Goal: Information Seeking & Learning: Learn about a topic

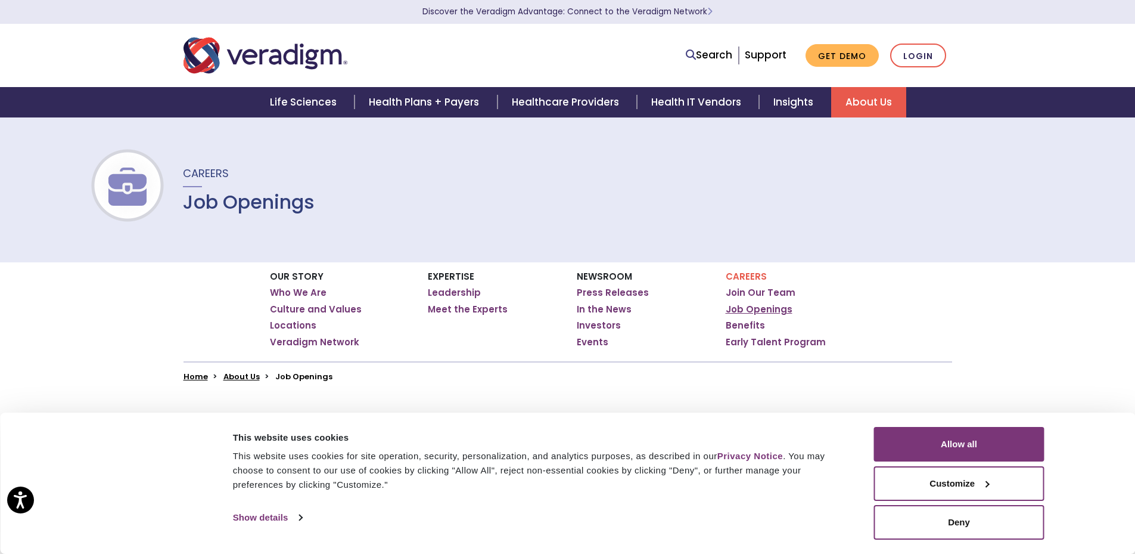
click at [761, 307] on link "Job Openings" at bounding box center [759, 309] width 67 height 12
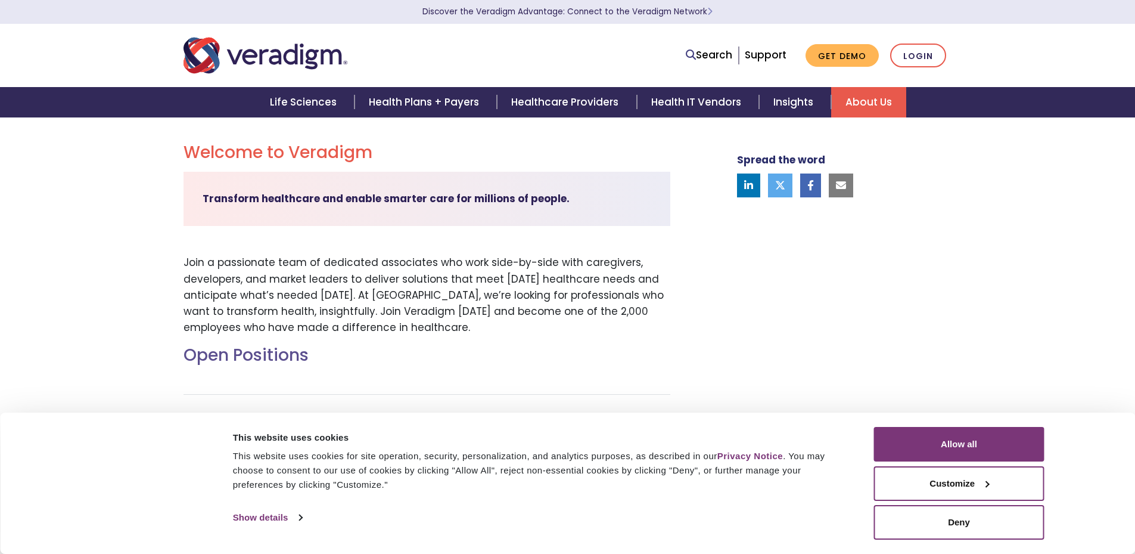
scroll to position [298, 0]
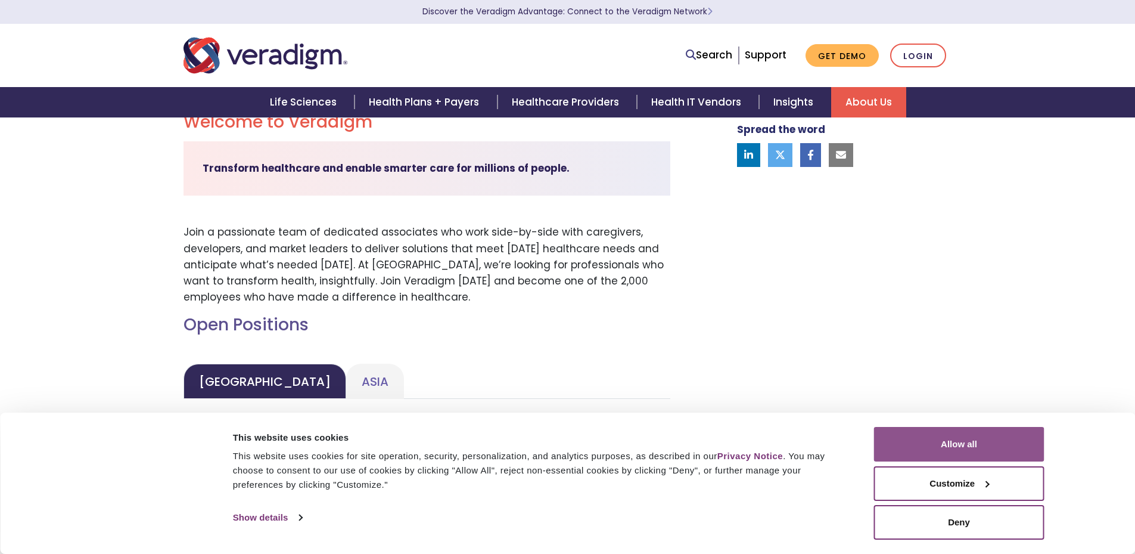
click at [951, 454] on button "Allow all" at bounding box center [959, 444] width 170 height 35
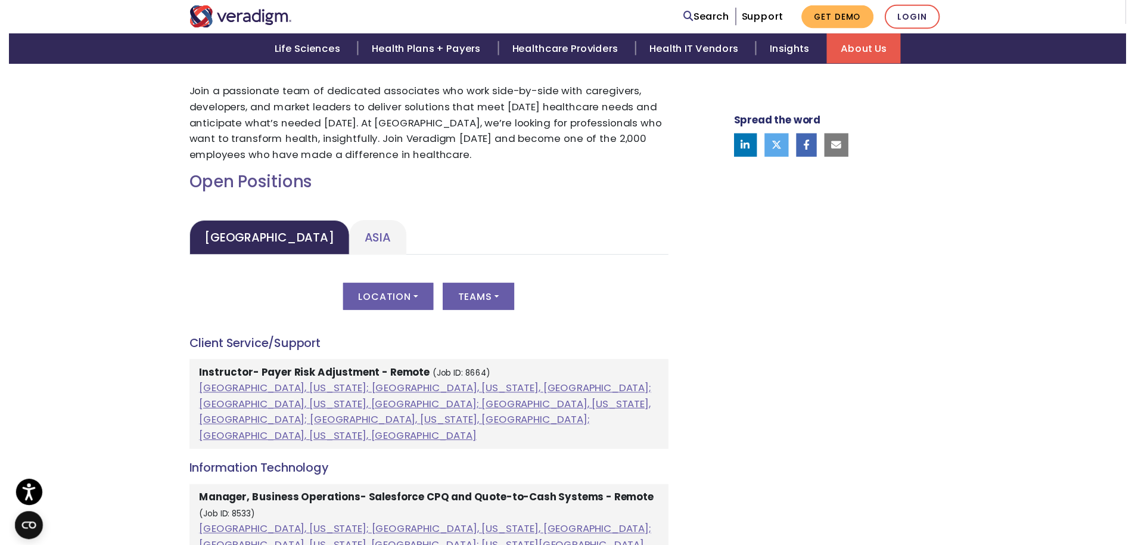
scroll to position [477, 0]
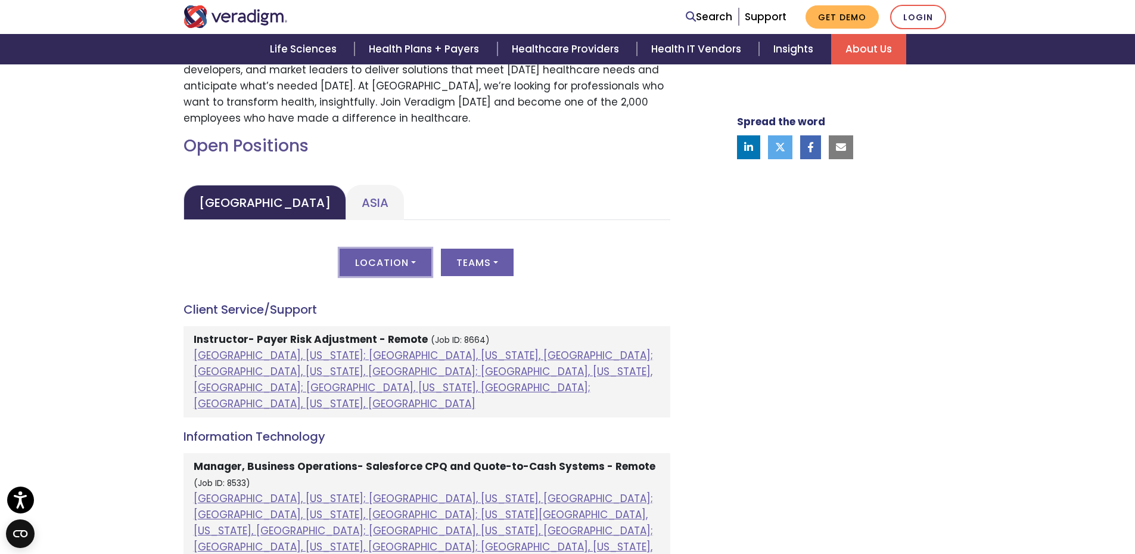
click at [414, 257] on button "Location" at bounding box center [386, 261] width 92 height 27
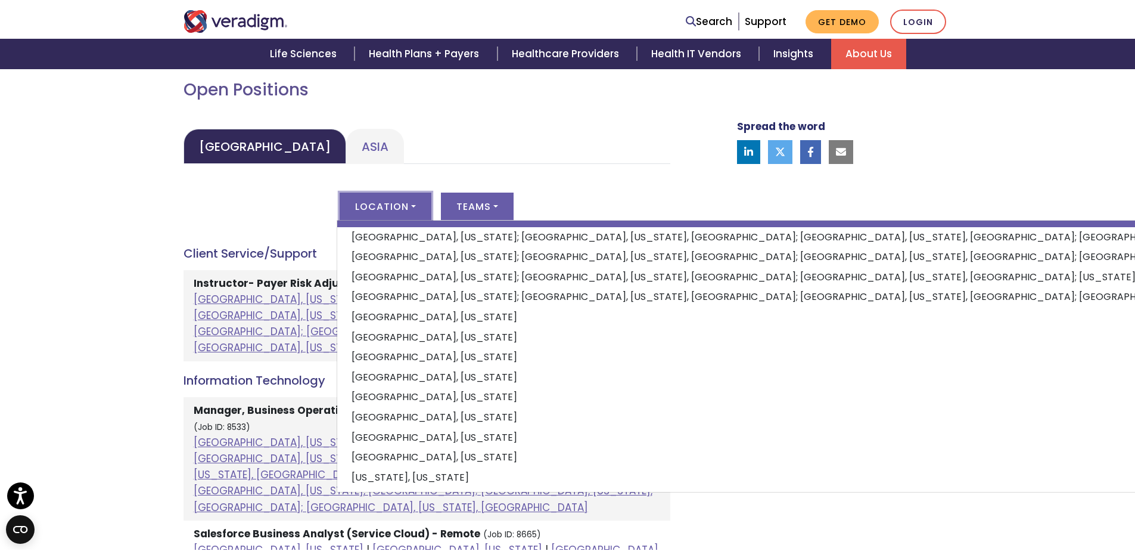
scroll to position [536, 0]
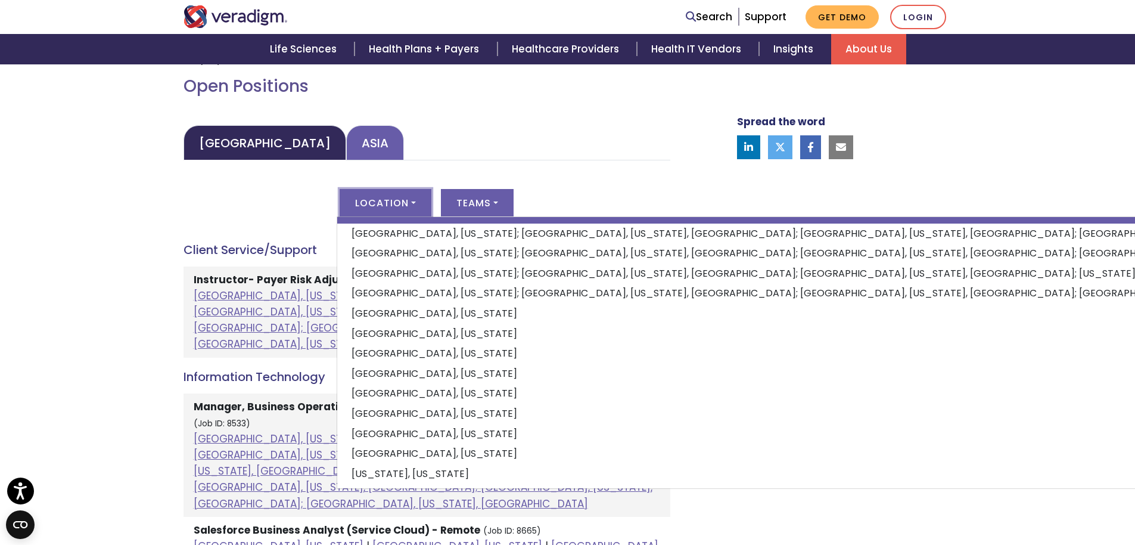
click at [346, 149] on link "Asia" at bounding box center [375, 142] width 58 height 35
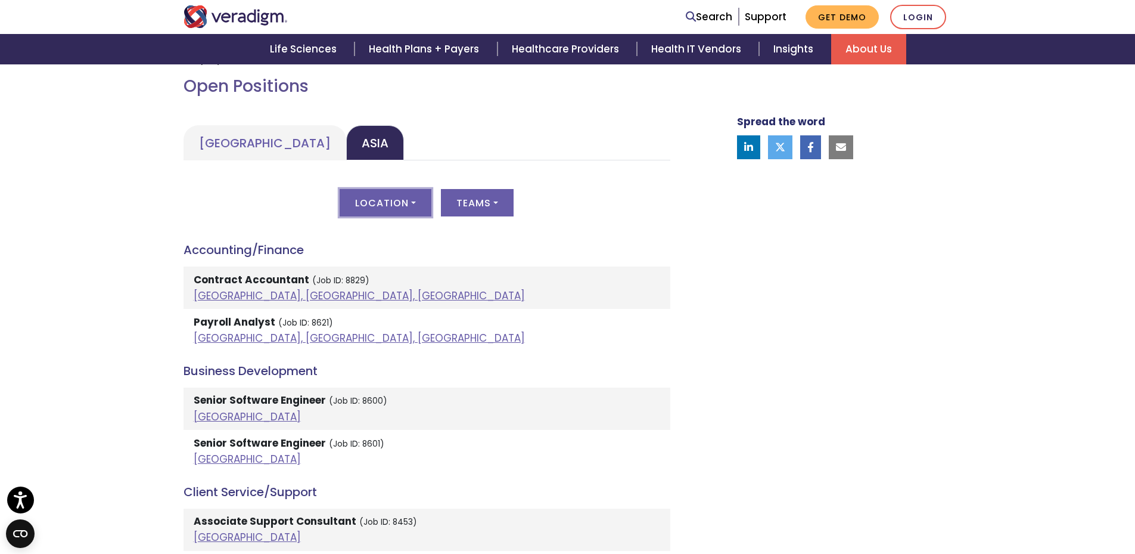
click at [404, 209] on button "Location" at bounding box center [386, 202] width 92 height 27
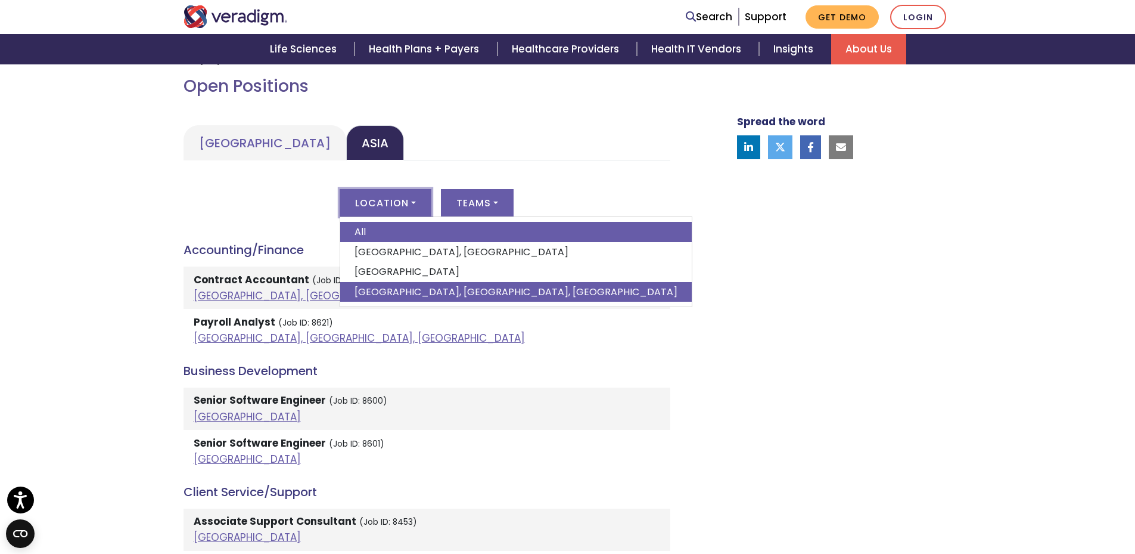
click at [392, 287] on link "[GEOGRAPHIC_DATA], [GEOGRAPHIC_DATA], [GEOGRAPHIC_DATA]" at bounding box center [516, 292] width 352 height 20
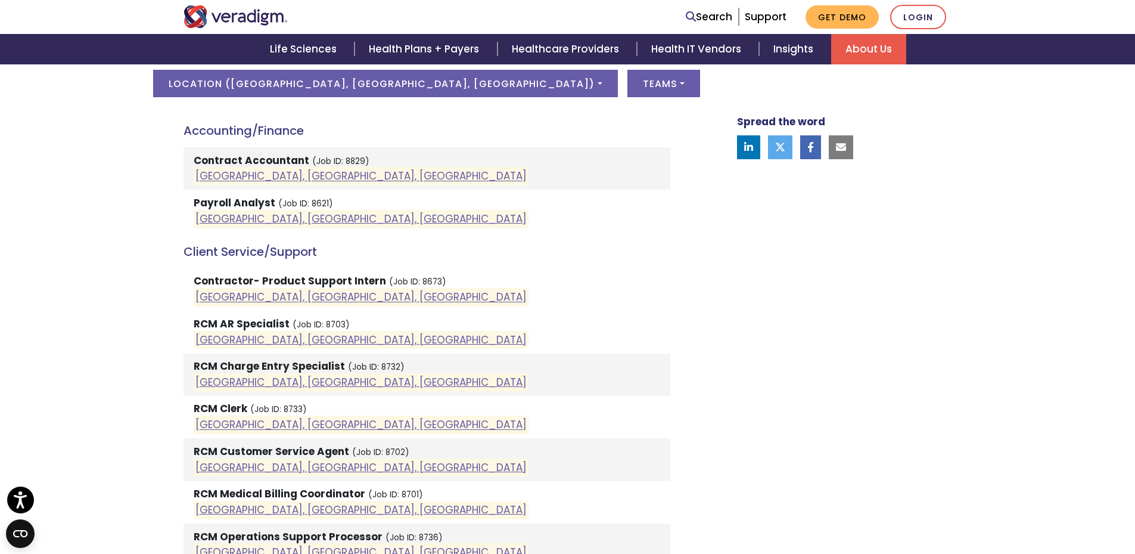
scroll to position [596, 0]
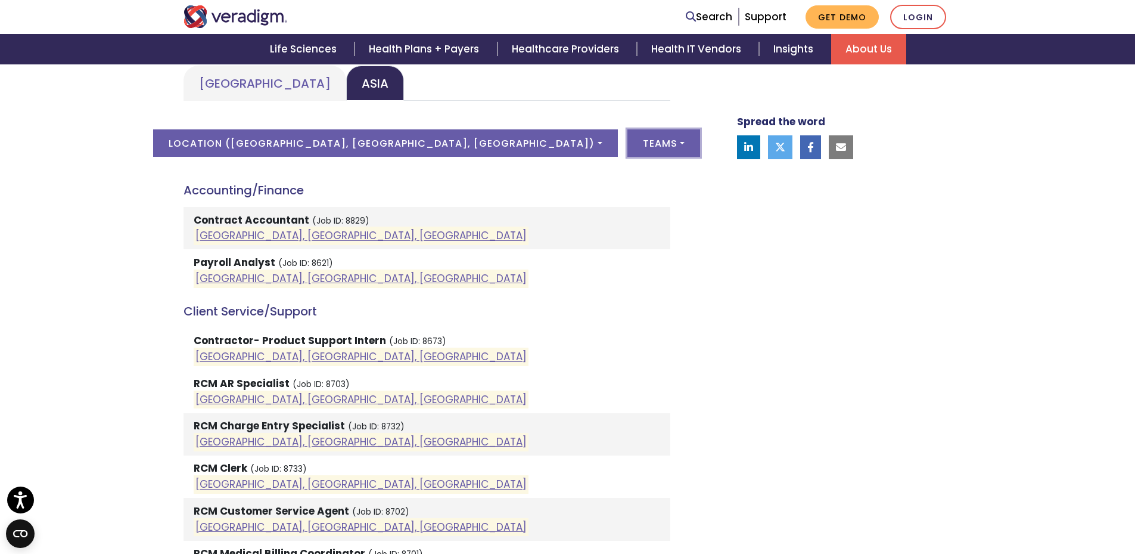
click at [628, 147] on button "Teams" at bounding box center [664, 142] width 73 height 27
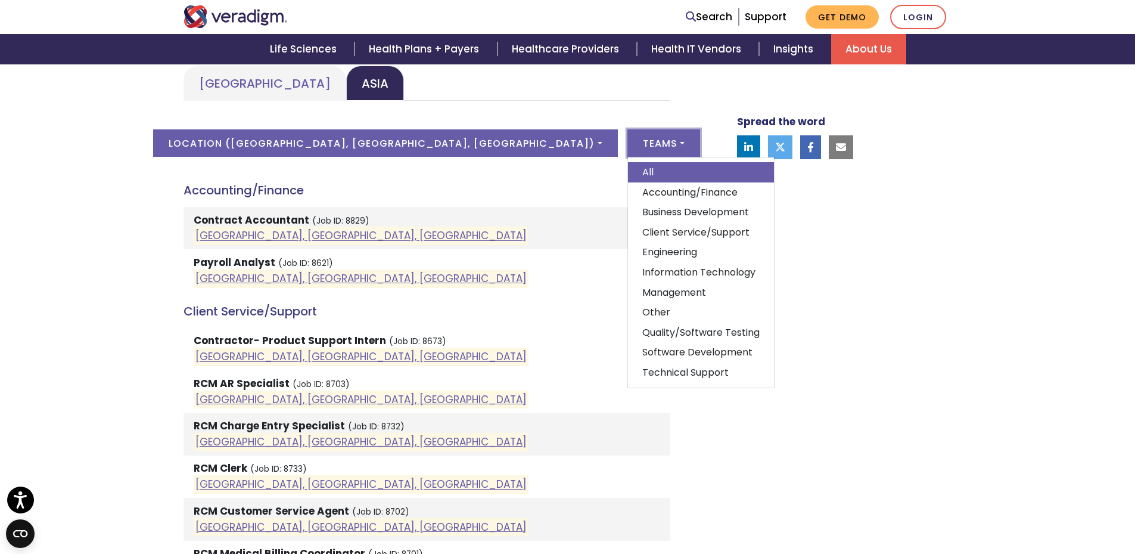
click at [628, 148] on button "Teams" at bounding box center [664, 142] width 73 height 27
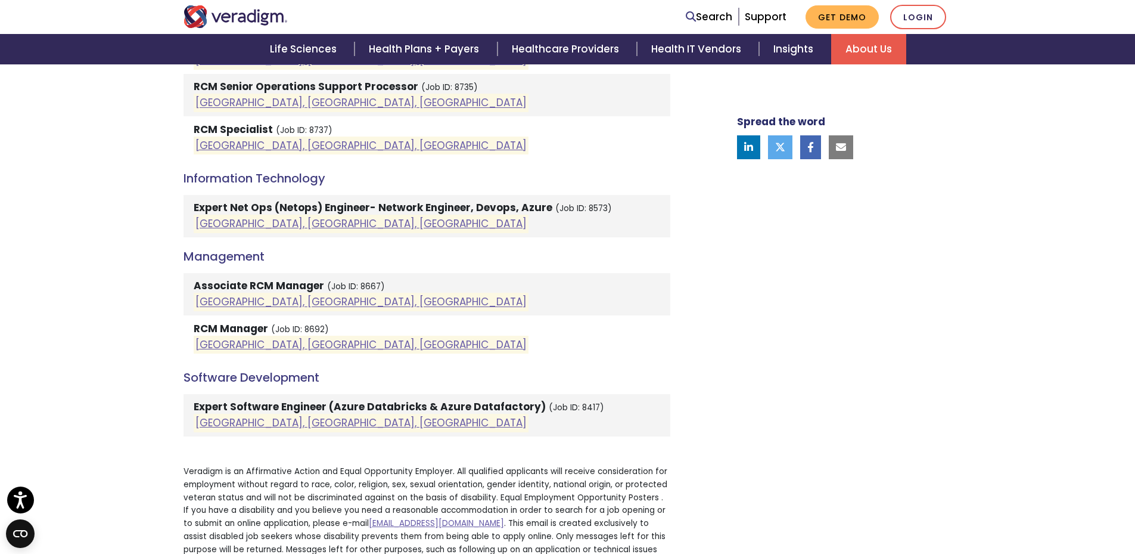
scroll to position [1192, 0]
click at [251, 418] on link "[GEOGRAPHIC_DATA], [GEOGRAPHIC_DATA], [GEOGRAPHIC_DATA]" at bounding box center [360, 421] width 331 height 14
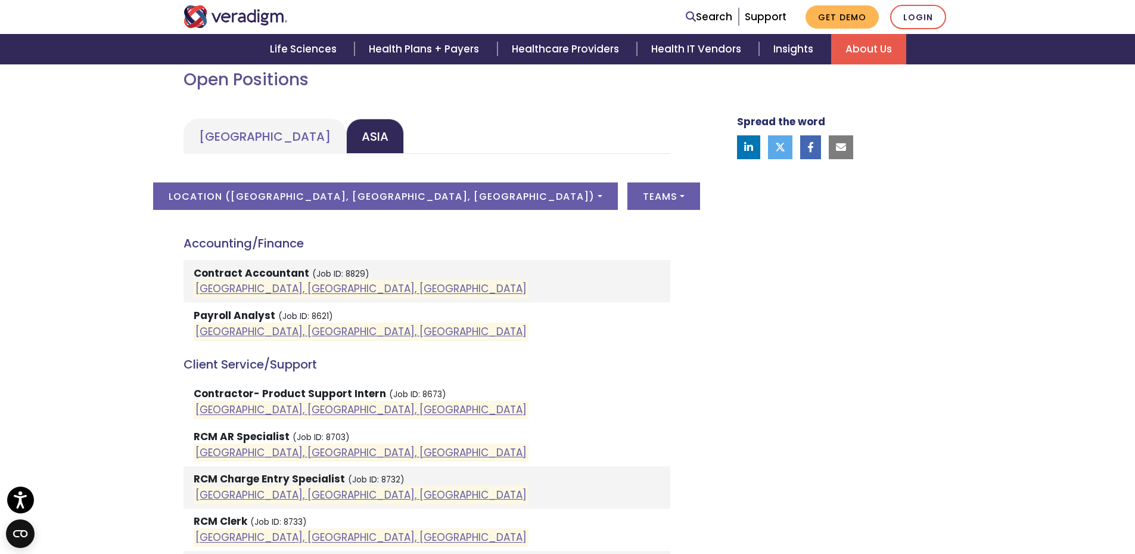
scroll to position [536, 0]
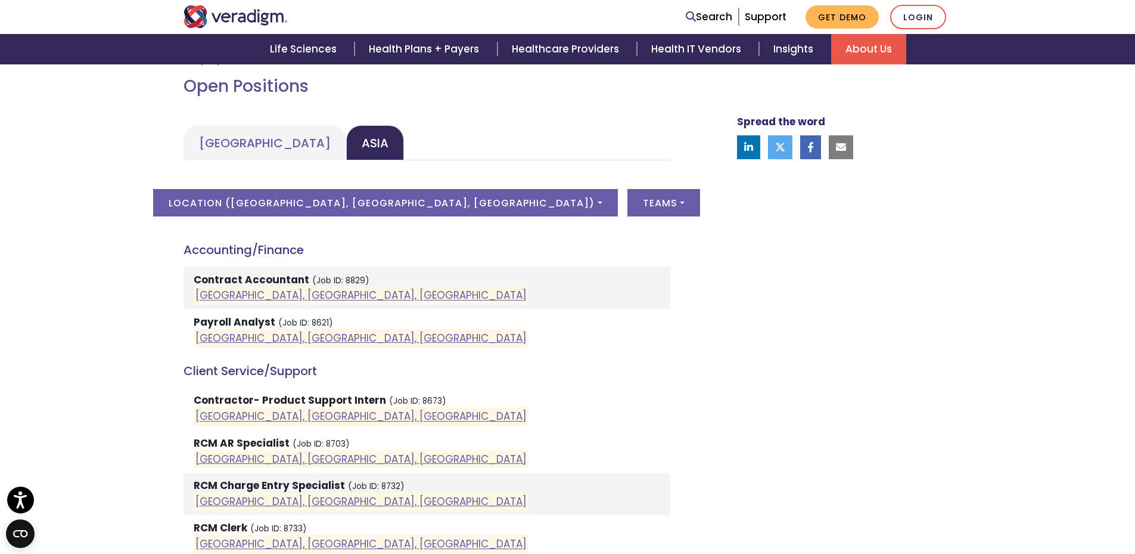
drag, startPoint x: 293, startPoint y: 338, endPoint x: 570, endPoint y: 328, distance: 276.7
click at [570, 328] on li "Payroll Analyst (Job ID: 8621) Pune, Maharashtra, India" at bounding box center [427, 330] width 487 height 42
click at [628, 210] on button "Teams" at bounding box center [664, 202] width 73 height 27
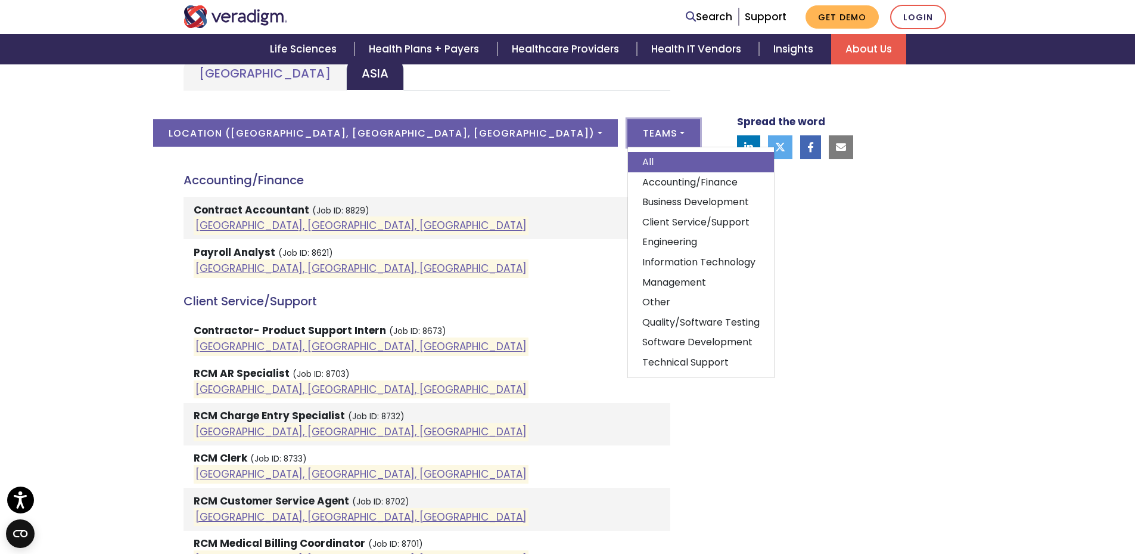
scroll to position [715, 0]
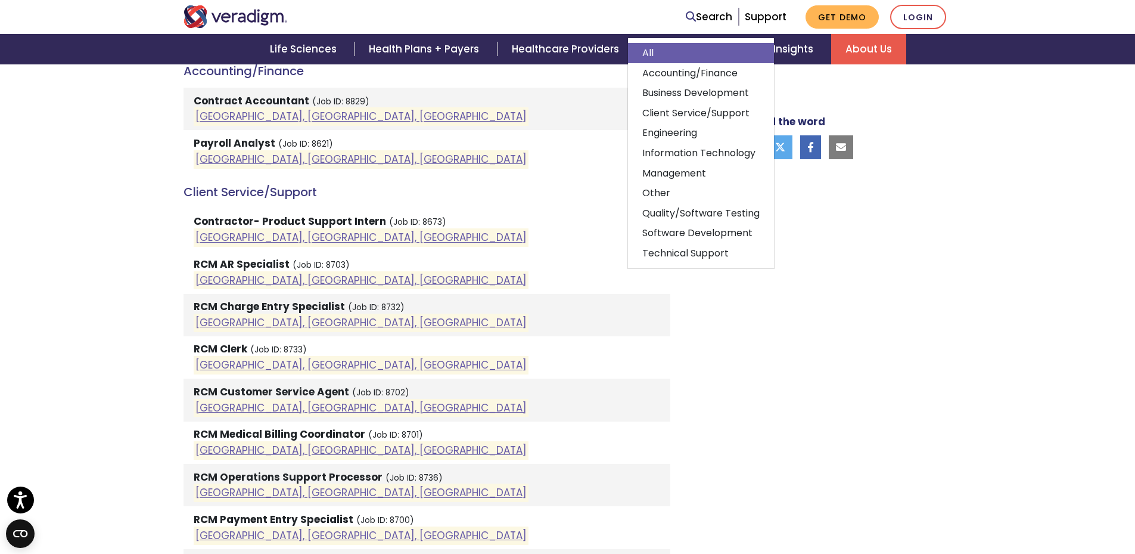
click at [417, 262] on li "RCM AR Specialist (Job ID: 8703) Pune, Maharashtra, India" at bounding box center [427, 272] width 487 height 42
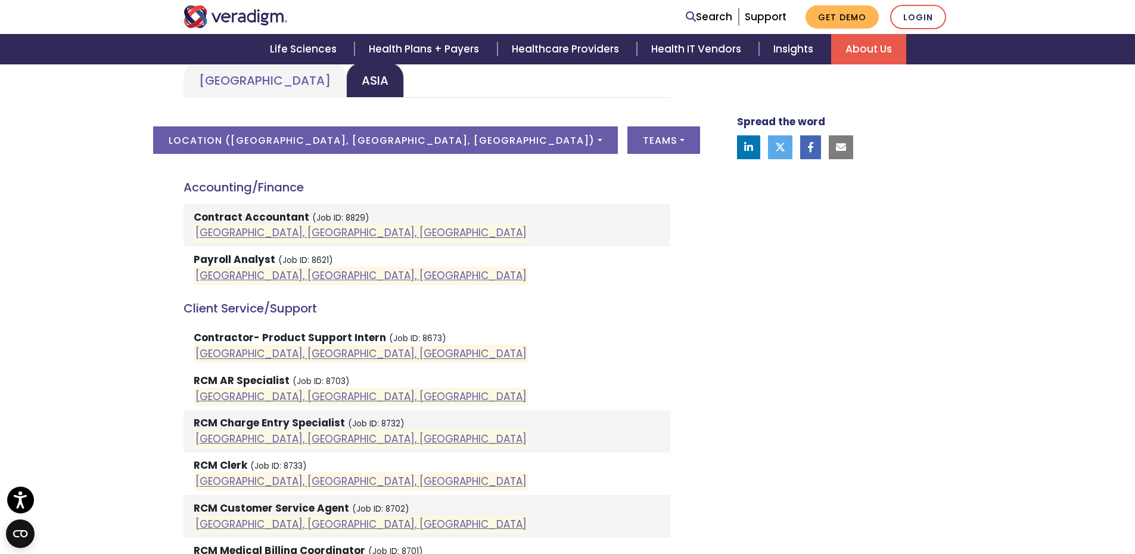
scroll to position [358, 0]
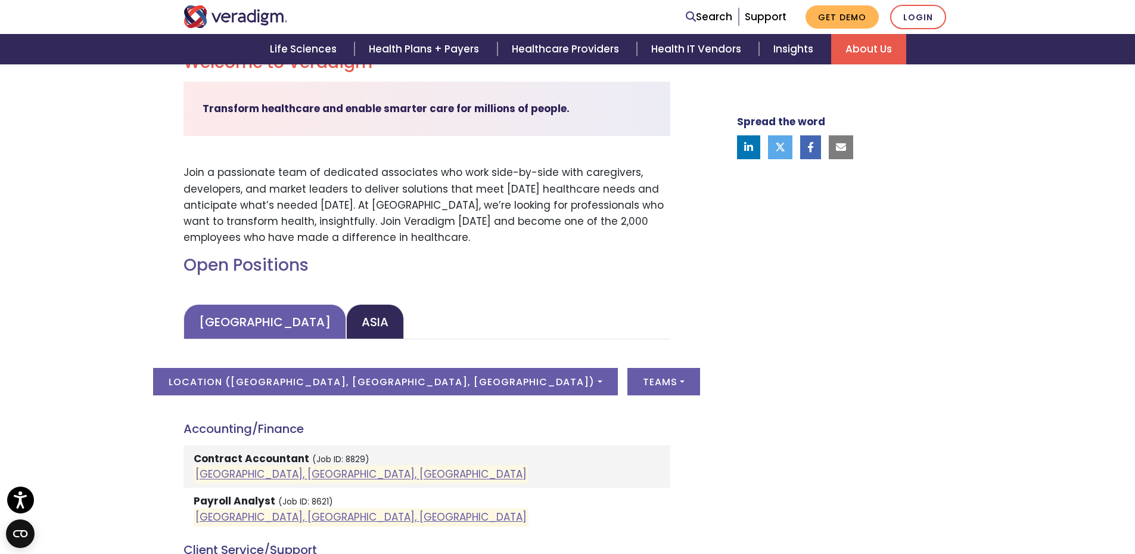
click at [262, 324] on link "[GEOGRAPHIC_DATA]" at bounding box center [265, 321] width 163 height 35
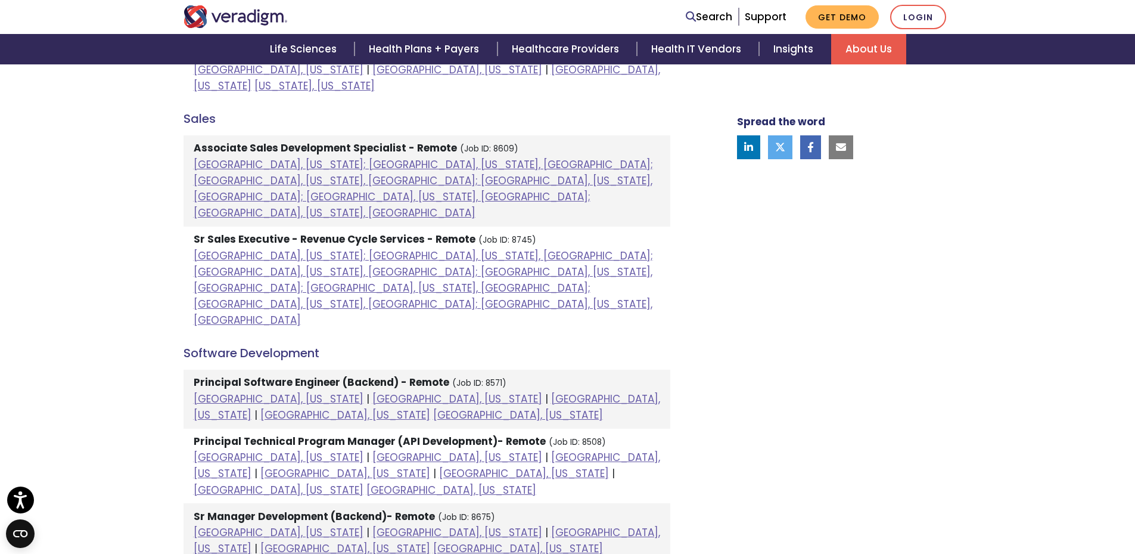
scroll to position [1013, 0]
click at [272, 13] on img "Veradigm logo" at bounding box center [236, 16] width 104 height 23
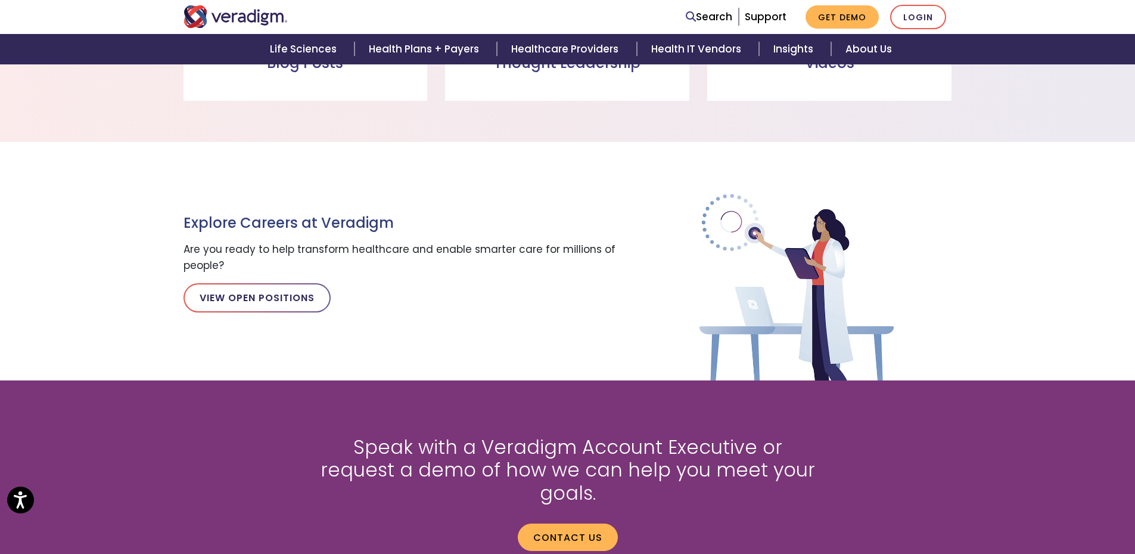
scroll to position [1277, 0]
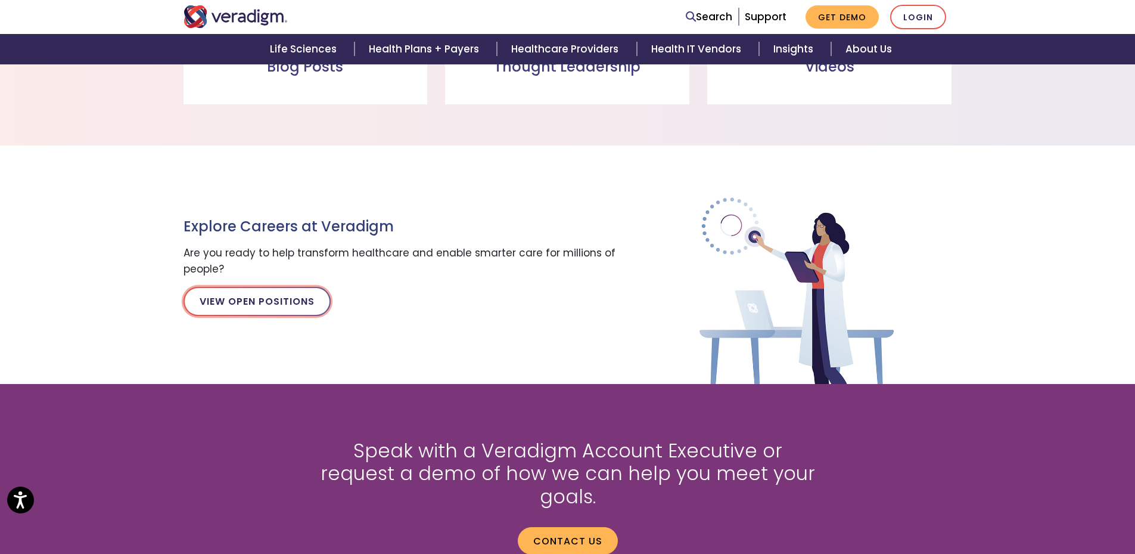
click at [299, 305] on link "View Open Positions" at bounding box center [257, 301] width 147 height 29
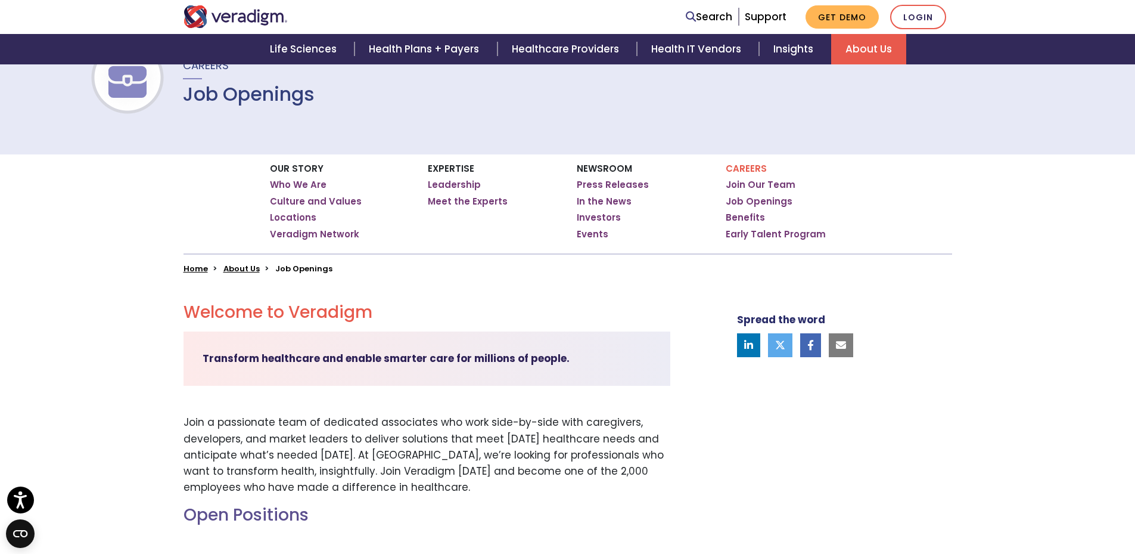
scroll to position [298, 0]
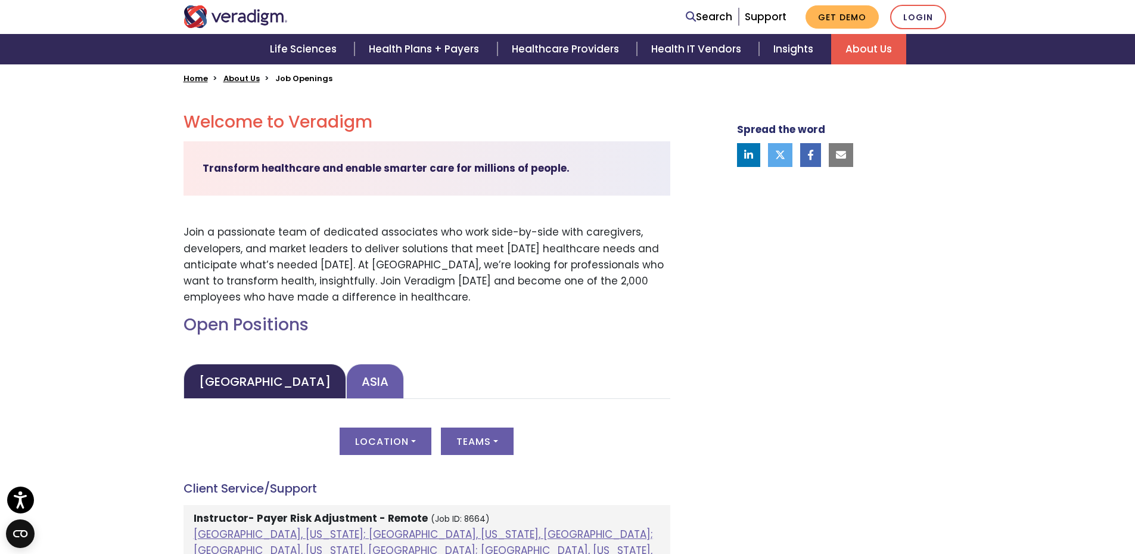
click at [346, 384] on link "Asia" at bounding box center [375, 381] width 58 height 35
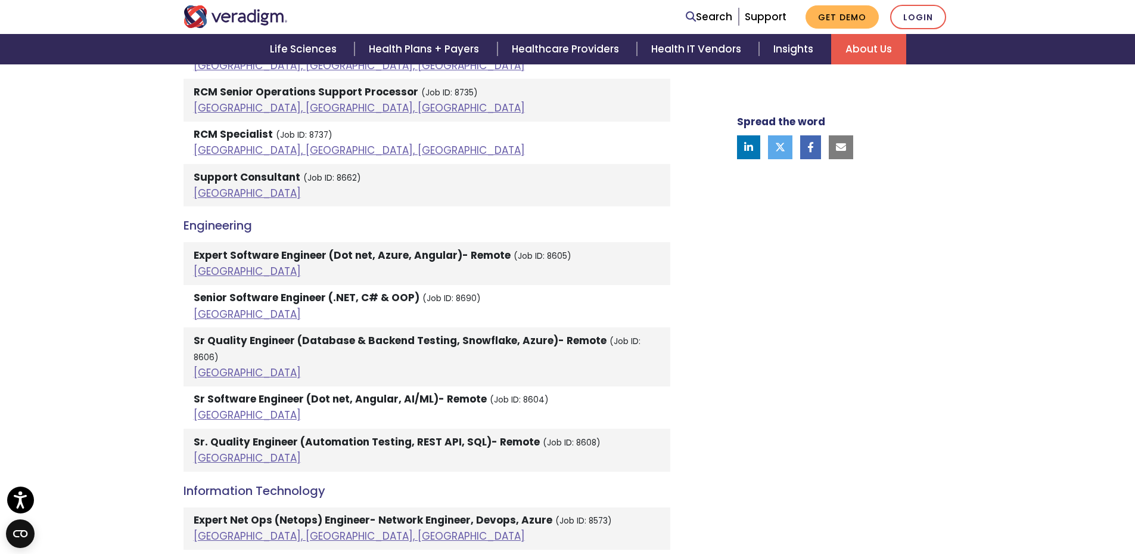
scroll to position [1371, 0]
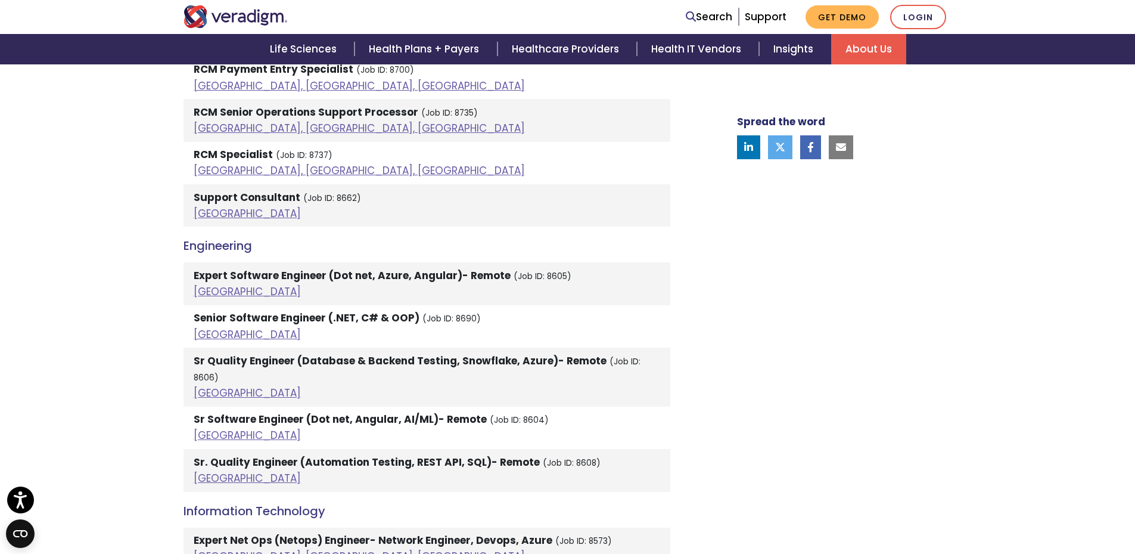
click at [651, 354] on li "Sr Quality Engineer (Database & Backend Testing, Snowflake, Azure)- Remote (Job…" at bounding box center [427, 376] width 487 height 59
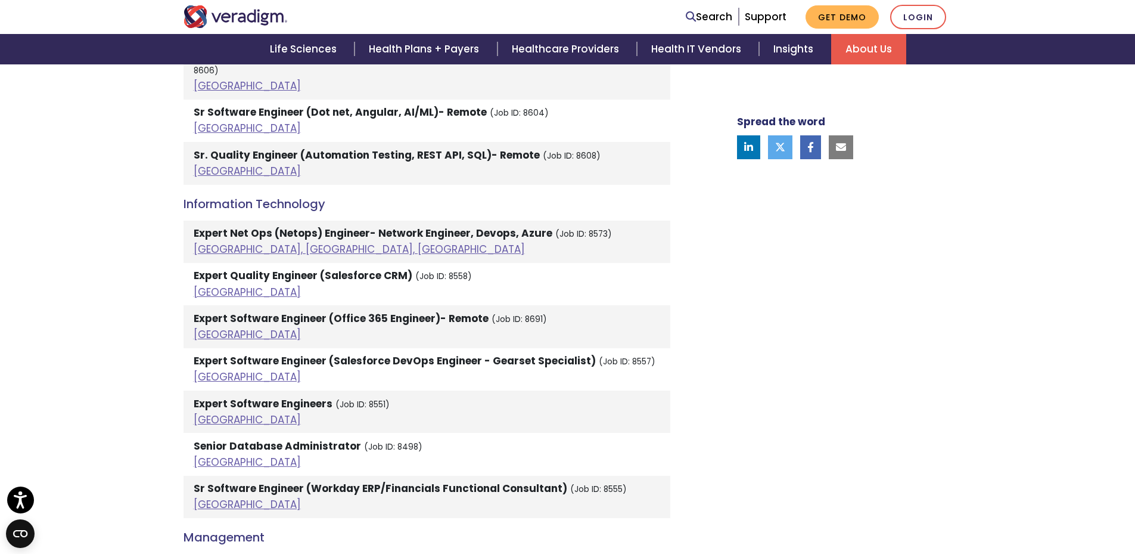
scroll to position [1549, 0]
